Goal: Task Accomplishment & Management: Use online tool/utility

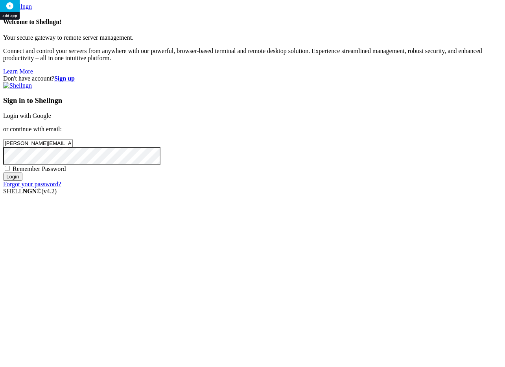
click at [22, 181] on input "Login" at bounding box center [12, 177] width 19 height 8
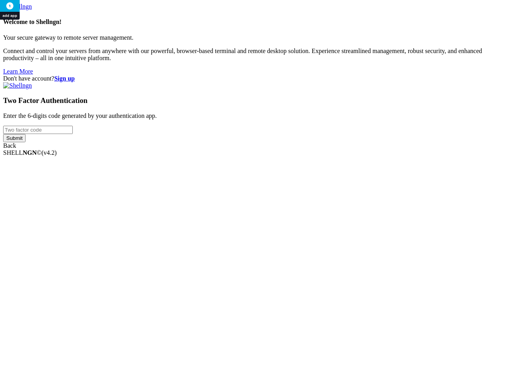
click at [73, 134] on input "number" at bounding box center [38, 130] width 70 height 8
type input "174583"
click at [3, 134] on input "Submit" at bounding box center [14, 138] width 22 height 8
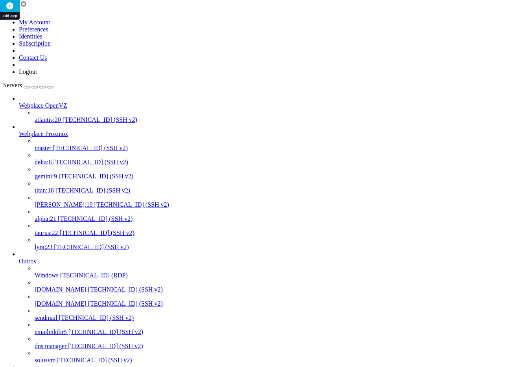
scroll to position [39, 0]
